Goal: Task Accomplishment & Management: Use online tool/utility

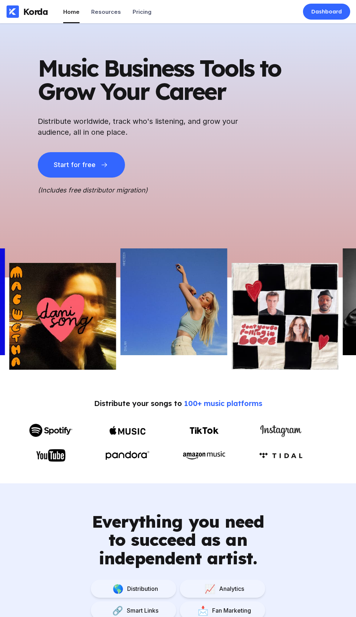
click at [332, 13] on div "Dashboard" at bounding box center [326, 11] width 31 height 7
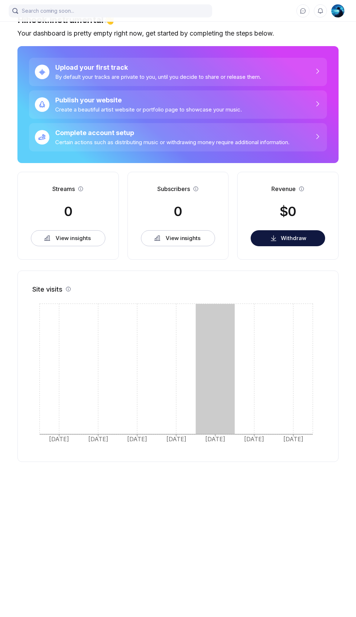
scroll to position [30, 0]
click at [285, 58] on div "Upload your first track By default your tracks are private to you, until you de…" at bounding box center [178, 72] width 298 height 28
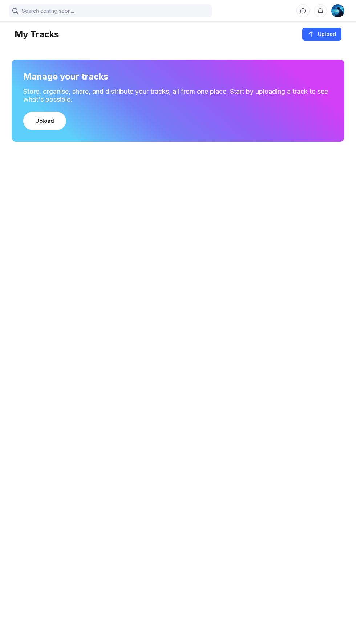
click at [341, 11] on img at bounding box center [337, 10] width 13 height 13
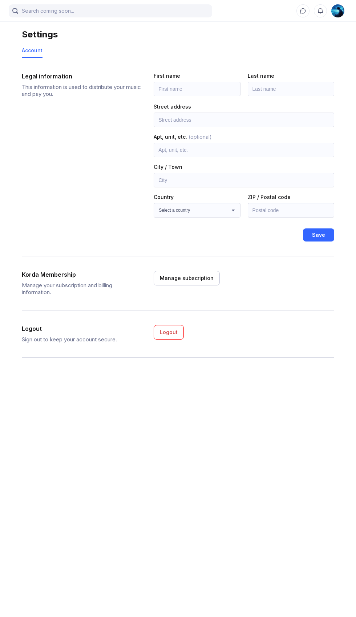
click at [343, 16] on link at bounding box center [337, 10] width 13 height 13
click at [342, 16] on link at bounding box center [337, 10] width 13 height 13
